Goal: Task Accomplishment & Management: Use online tool/utility

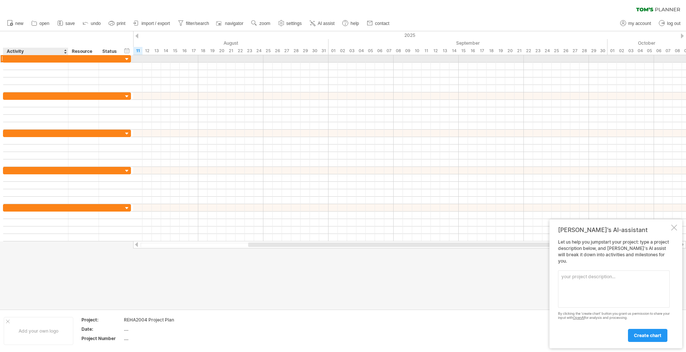
click at [43, 56] on div at bounding box center [35, 58] width 57 height 7
click at [36, 58] on div at bounding box center [35, 58] width 57 height 7
click at [56, 61] on input "text" at bounding box center [35, 58] width 57 height 7
click at [60, 60] on input "text" at bounding box center [35, 58] width 57 height 7
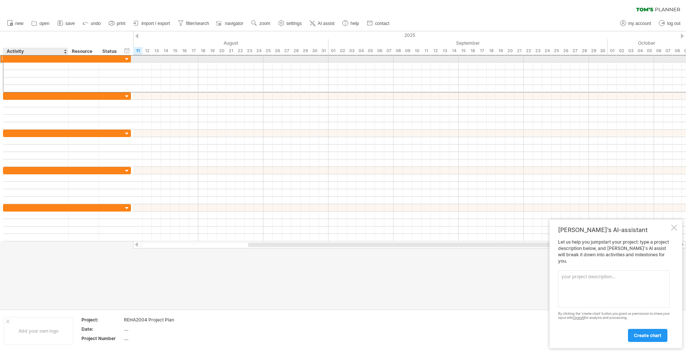
click at [60, 60] on input "text" at bounding box center [35, 58] width 57 height 7
type input "*"
type input "**********"
drag, startPoint x: 139, startPoint y: 59, endPoint x: 156, endPoint y: 60, distance: 16.8
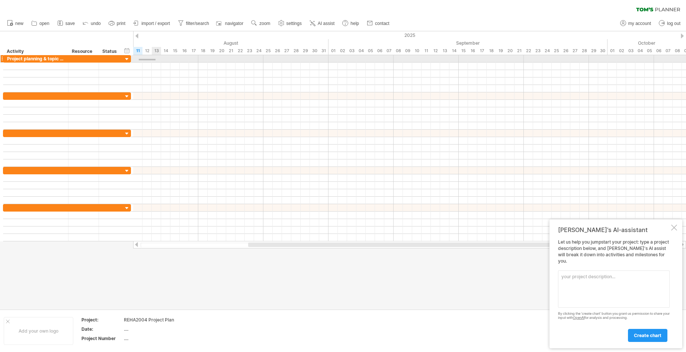
click at [156, 60] on div at bounding box center [409, 58] width 553 height 7
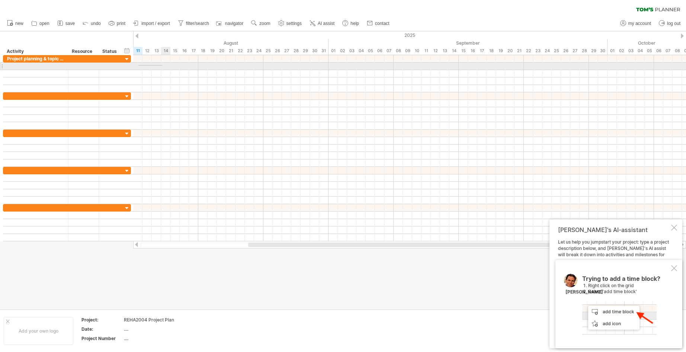
drag, startPoint x: 138, startPoint y: 65, endPoint x: 162, endPoint y: 66, distance: 23.8
click at [162, 66] on div at bounding box center [409, 66] width 553 height 7
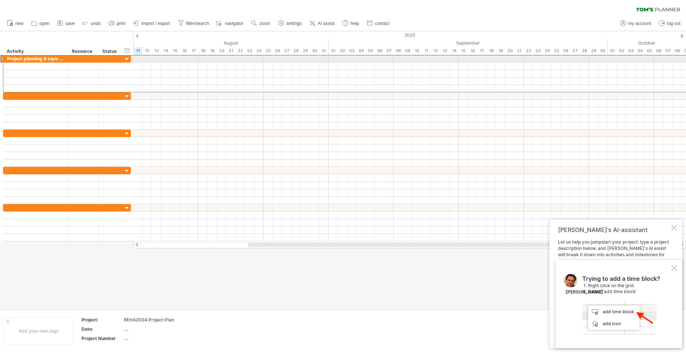
click at [131, 58] on div "**********" at bounding box center [67, 59] width 128 height 8
click at [137, 58] on div at bounding box center [409, 58] width 553 height 7
click at [126, 59] on div at bounding box center [127, 59] width 7 height 7
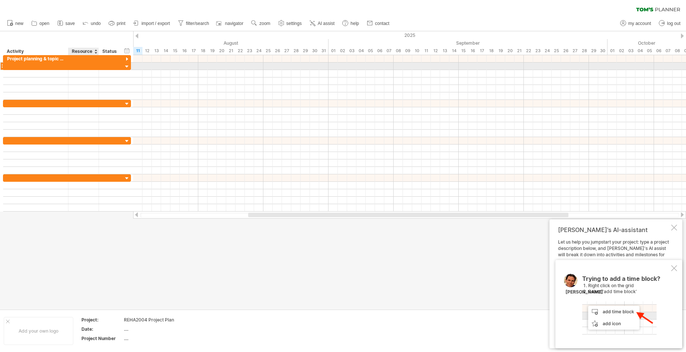
click at [97, 69] on div at bounding box center [98, 66] width 4 height 7
click at [98, 66] on div at bounding box center [98, 66] width 4 height 7
click at [22, 67] on div at bounding box center [35, 66] width 57 height 7
click at [1, 65] on div at bounding box center [1, 66] width 3 height 8
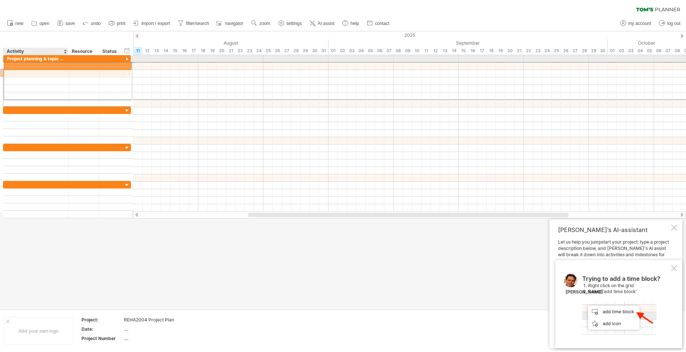
drag, startPoint x: 2, startPoint y: 65, endPoint x: 7, endPoint y: 65, distance: 4.8
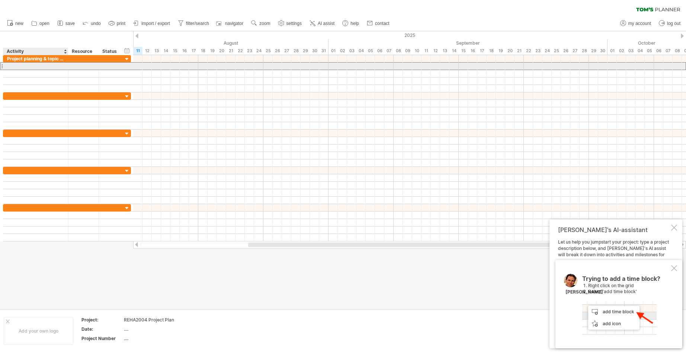
click at [39, 68] on div at bounding box center [35, 66] width 57 height 7
type input "**"
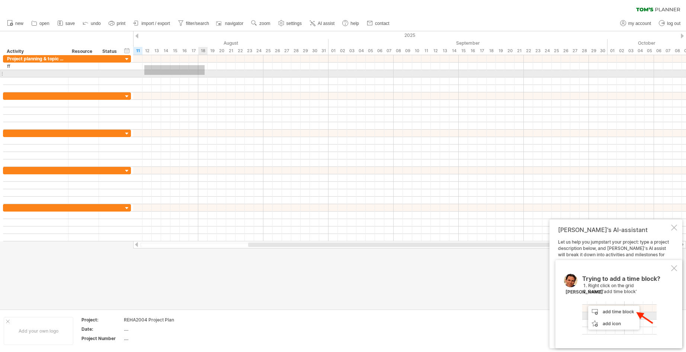
drag, startPoint x: 144, startPoint y: 65, endPoint x: 205, endPoint y: 75, distance: 61.1
click at [205, 75] on div at bounding box center [409, 73] width 553 height 37
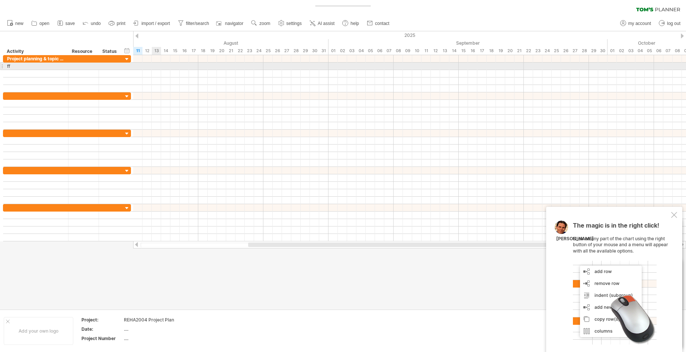
drag, startPoint x: 154, startPoint y: 68, endPoint x: 145, endPoint y: 66, distance: 9.1
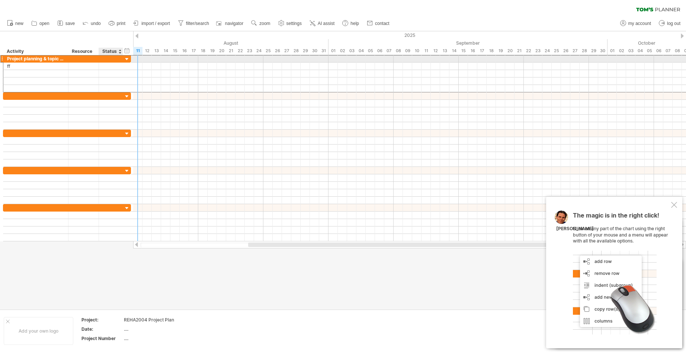
click at [112, 60] on div at bounding box center [111, 58] width 16 height 7
click at [126, 58] on div at bounding box center [127, 59] width 7 height 7
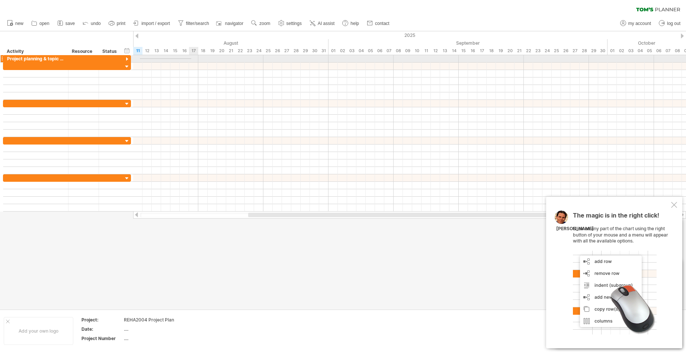
drag, startPoint x: 140, startPoint y: 59, endPoint x: 223, endPoint y: 59, distance: 83.4
click at [223, 59] on div at bounding box center [409, 58] width 553 height 7
click at [127, 58] on div at bounding box center [127, 59] width 7 height 7
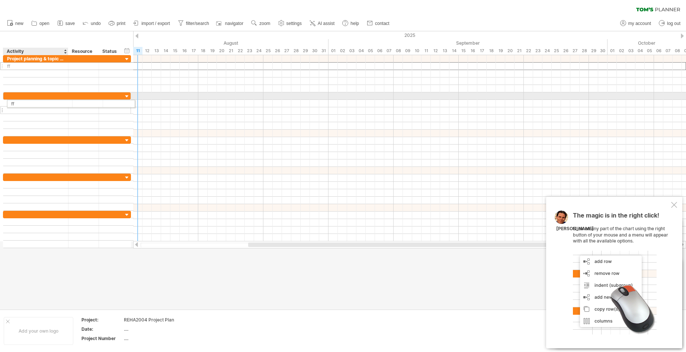
drag, startPoint x: 33, startPoint y: 67, endPoint x: 38, endPoint y: 102, distance: 35.3
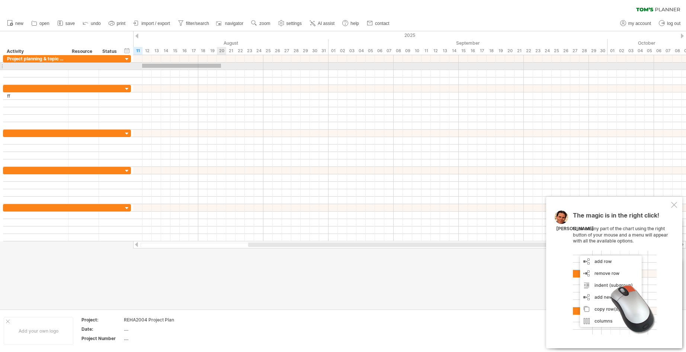
drag, startPoint x: 142, startPoint y: 64, endPoint x: 216, endPoint y: 68, distance: 73.8
click at [220, 68] on div at bounding box center [409, 66] width 553 height 7
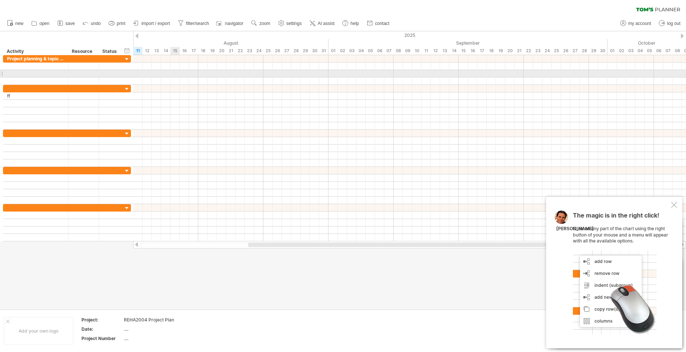
click at [171, 76] on div at bounding box center [409, 73] width 553 height 7
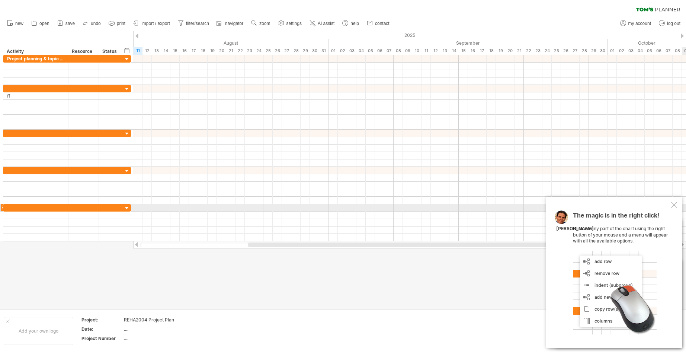
click at [673, 205] on div at bounding box center [674, 205] width 6 height 6
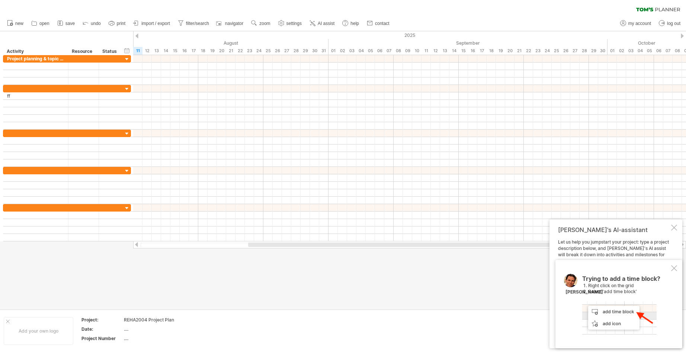
click at [675, 267] on div at bounding box center [674, 268] width 6 height 6
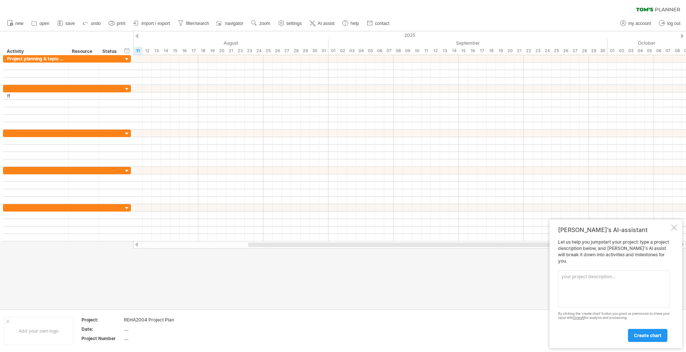
click at [589, 286] on textarea at bounding box center [614, 288] width 112 height 37
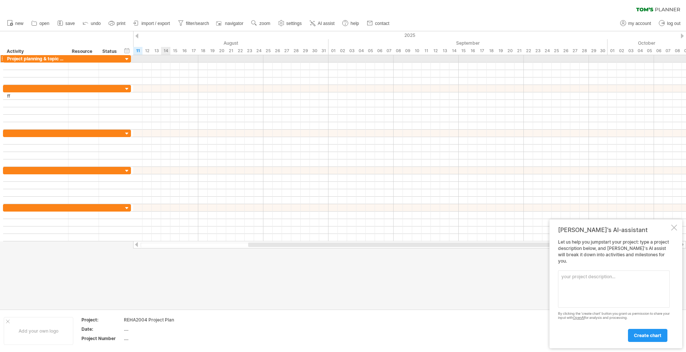
click at [163, 55] on div at bounding box center [409, 58] width 553 height 7
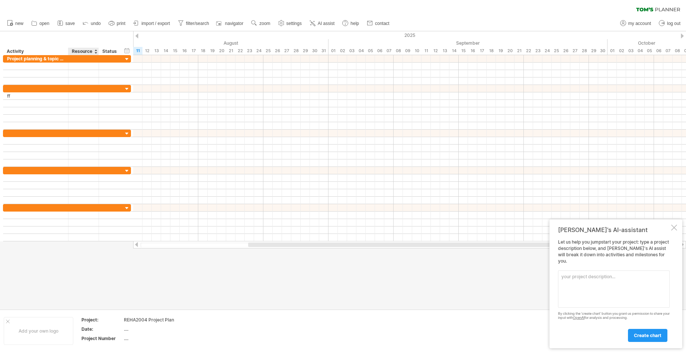
click at [83, 50] on div "Resource" at bounding box center [83, 51] width 23 height 7
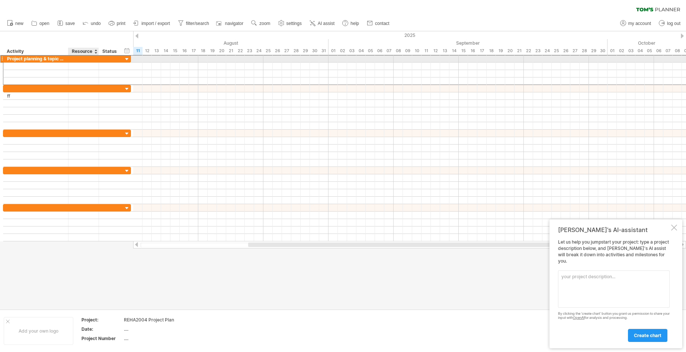
click at [85, 56] on div at bounding box center [83, 58] width 23 height 7
click at [112, 58] on div at bounding box center [111, 58] width 16 height 7
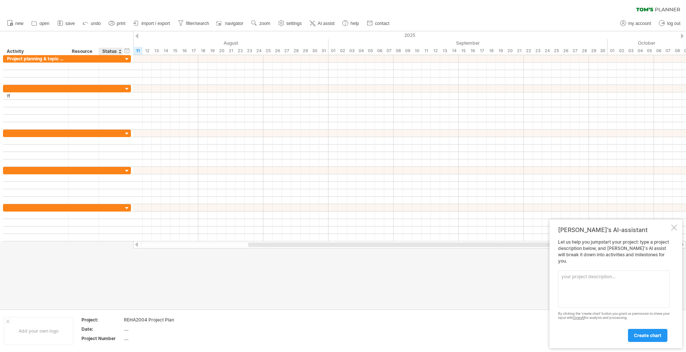
click at [113, 50] on div "Status" at bounding box center [110, 51] width 16 height 7
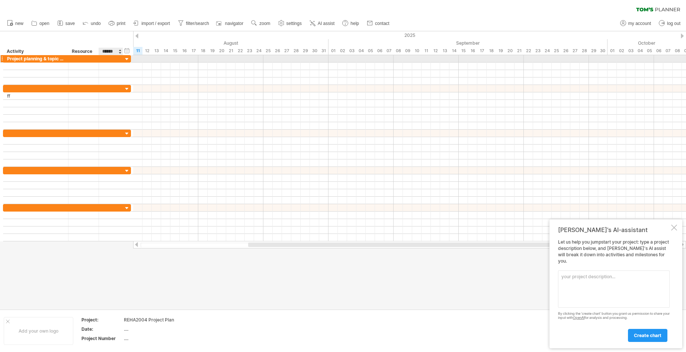
click at [112, 58] on div at bounding box center [111, 58] width 16 height 7
click at [126, 58] on div at bounding box center [127, 59] width 7 height 7
